Goal: Book appointment/travel/reservation

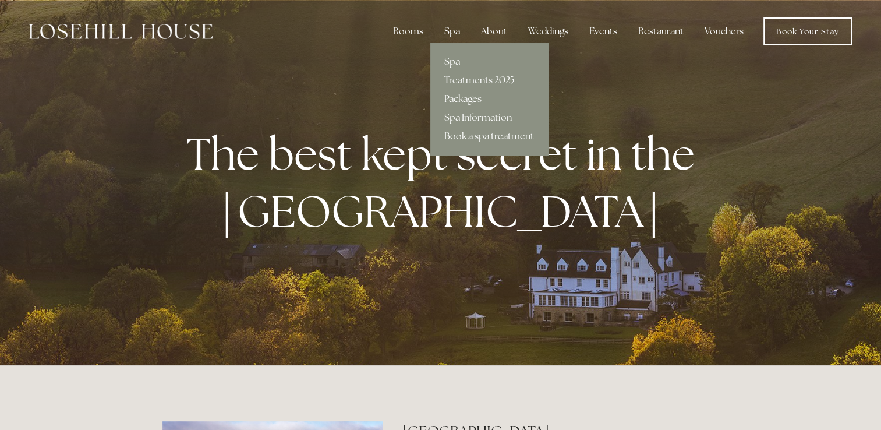
click at [447, 31] on div "Spa" at bounding box center [452, 31] width 34 height 23
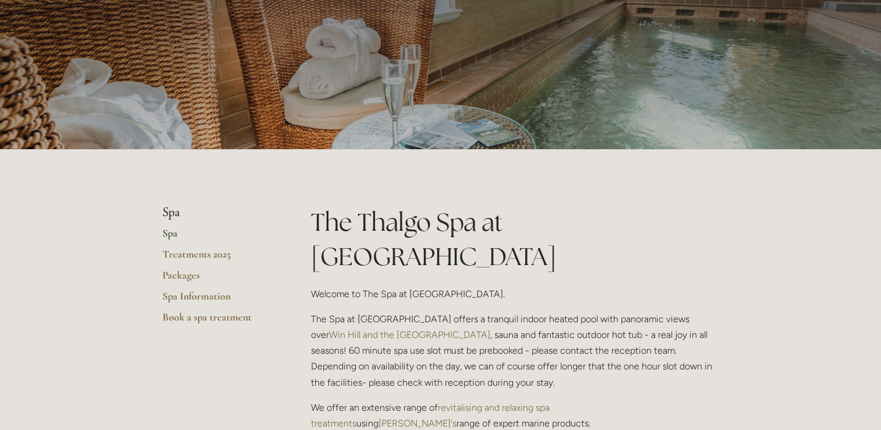
scroll to position [97, 0]
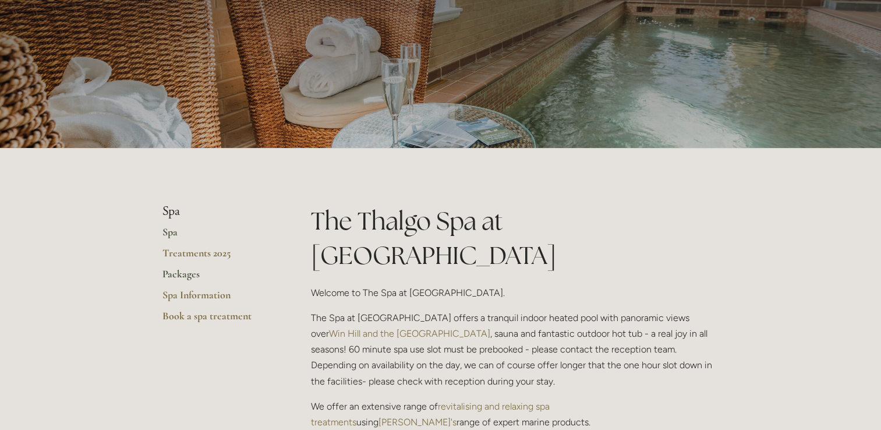
click at [184, 279] on link "Packages" at bounding box center [217, 277] width 111 height 21
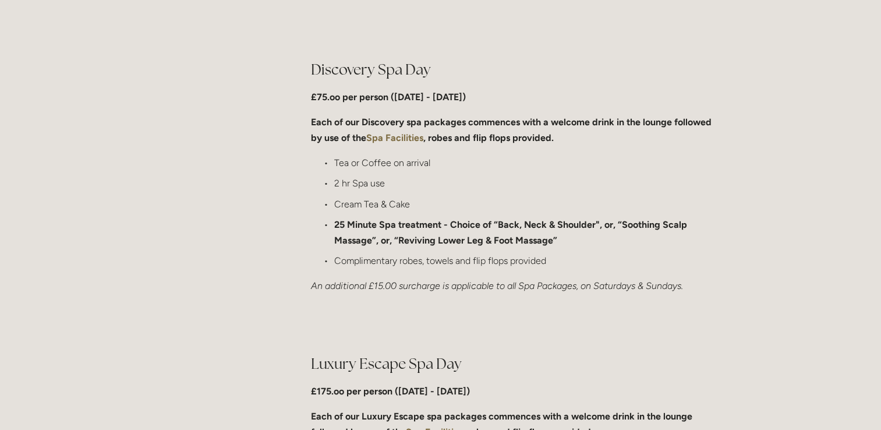
scroll to position [727, 0]
